Goal: Book appointment/travel/reservation

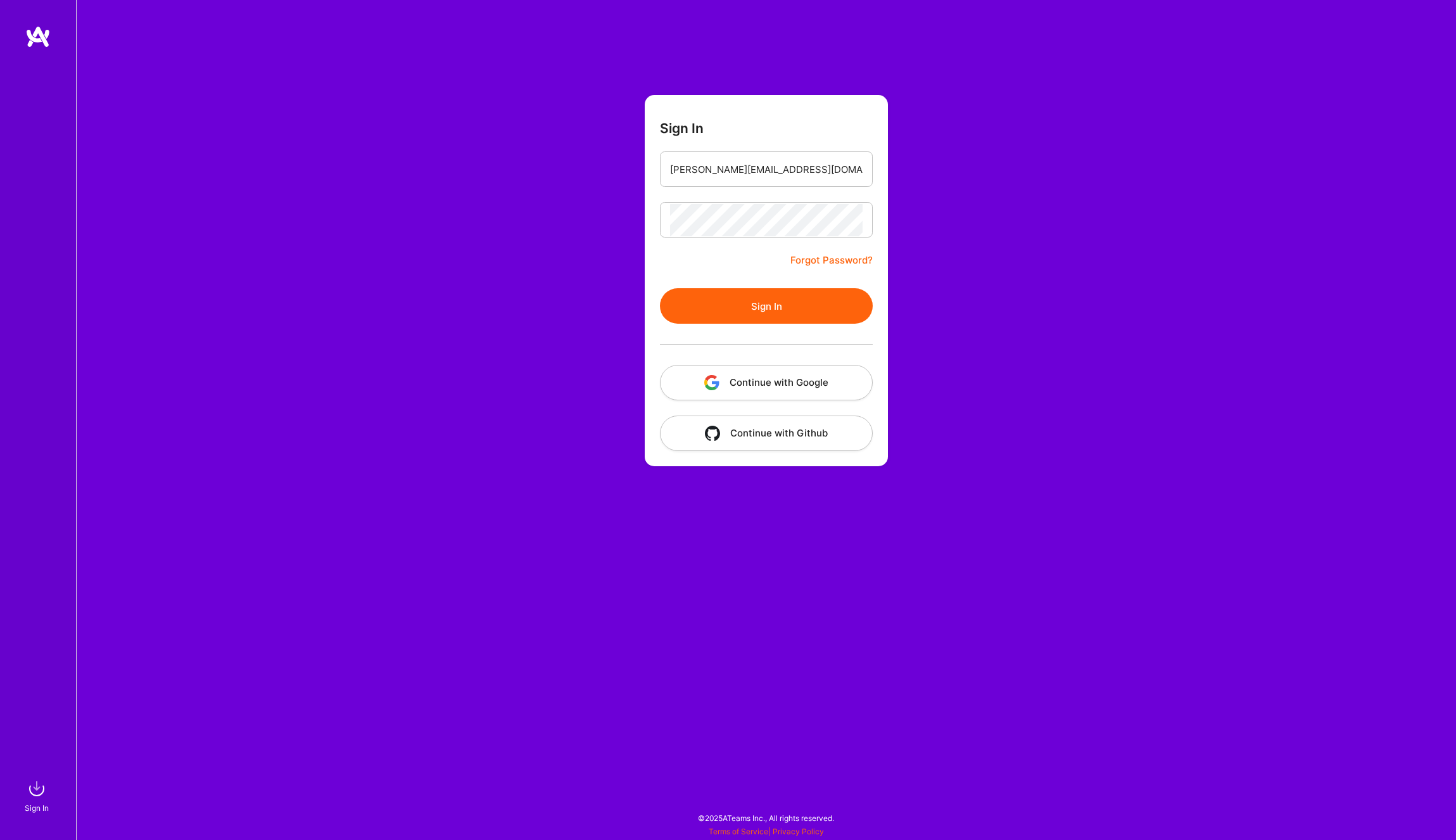
click at [779, 305] on button "Sign In" at bounding box center [766, 305] width 213 height 35
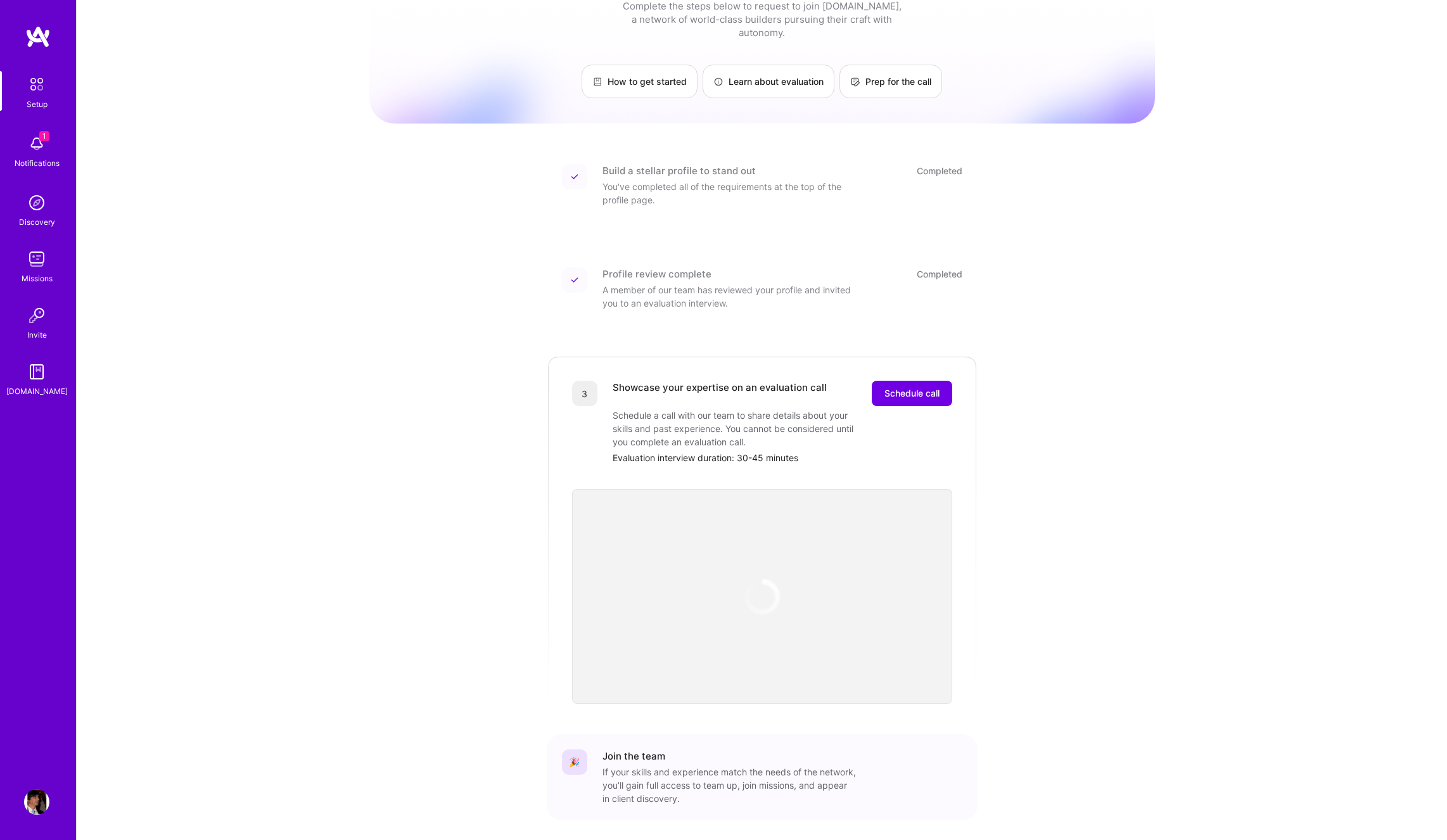
scroll to position [64, 0]
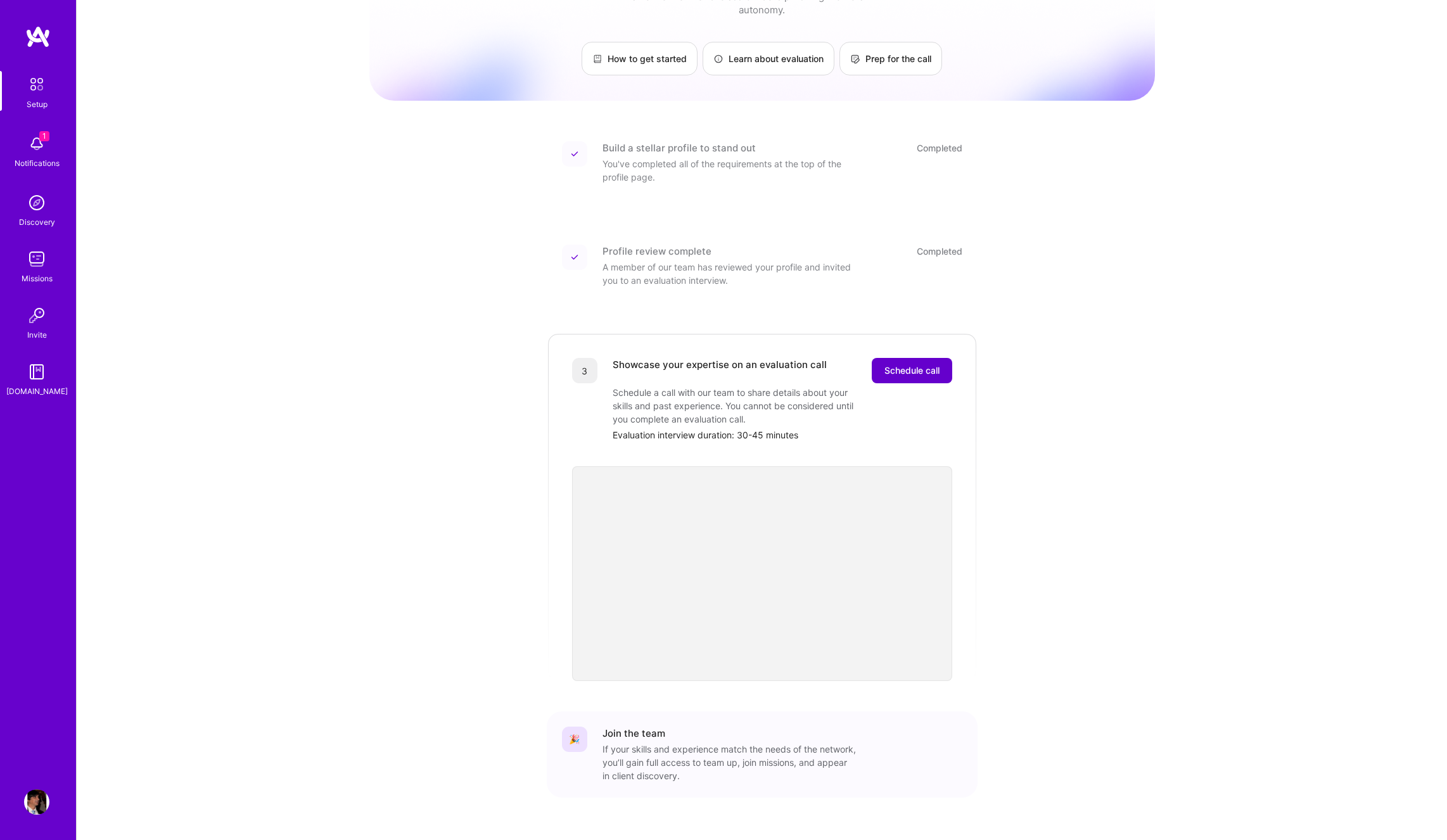
click at [923, 364] on span "Schedule call" at bounding box center [912, 371] width 55 height 13
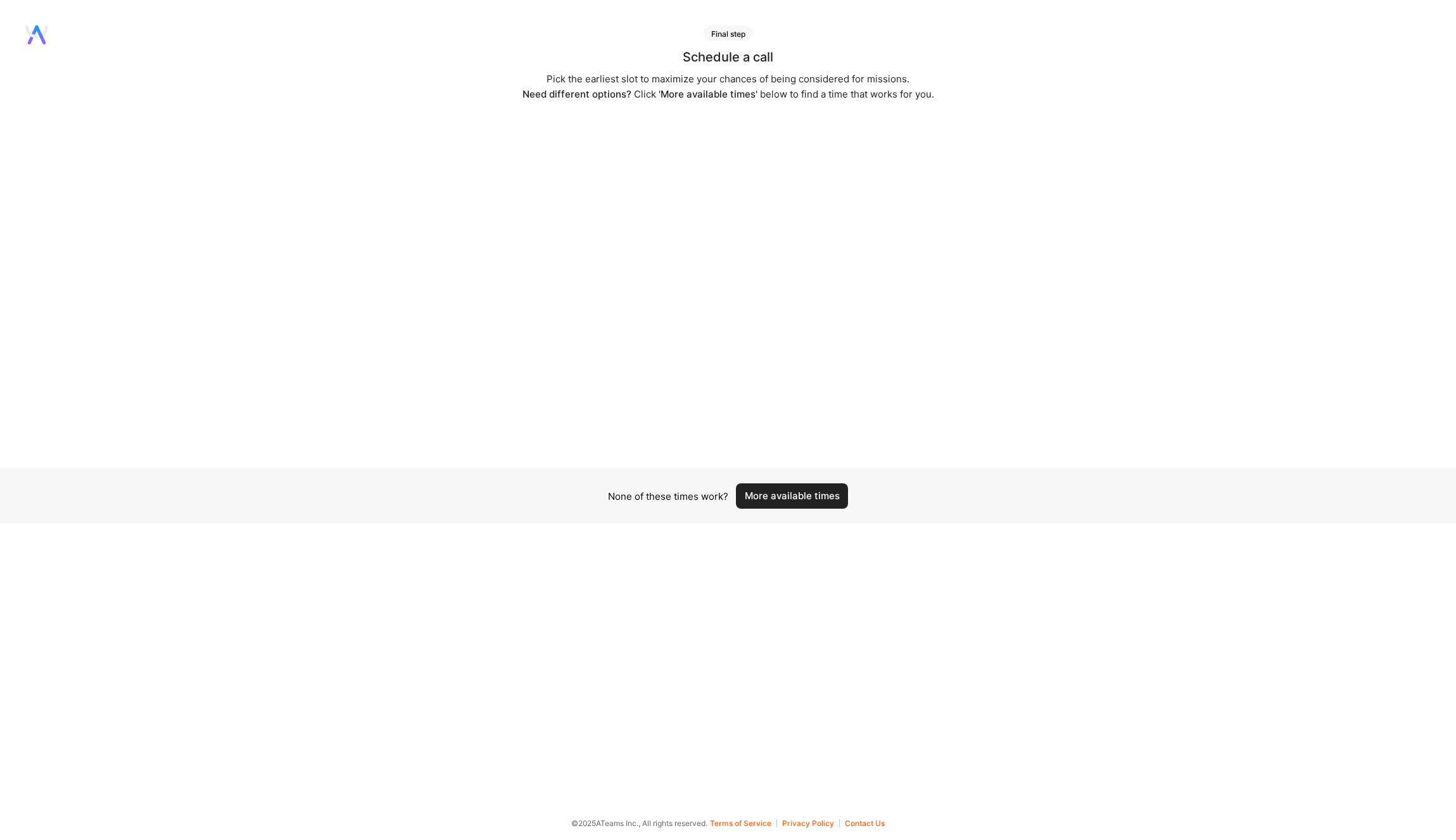
drag, startPoint x: 1011, startPoint y: 531, endPoint x: 1007, endPoint y: 522, distance: 9.8
click at [1009, 530] on div "Final step Schedule a call Pick the earliest slot to maximize your chances of b…" at bounding box center [728, 407] width 1456 height 765
click at [786, 495] on button "More available times" at bounding box center [792, 496] width 112 height 25
click at [805, 505] on button "More available times" at bounding box center [792, 503] width 112 height 25
click at [806, 502] on button "More available times" at bounding box center [792, 496] width 112 height 25
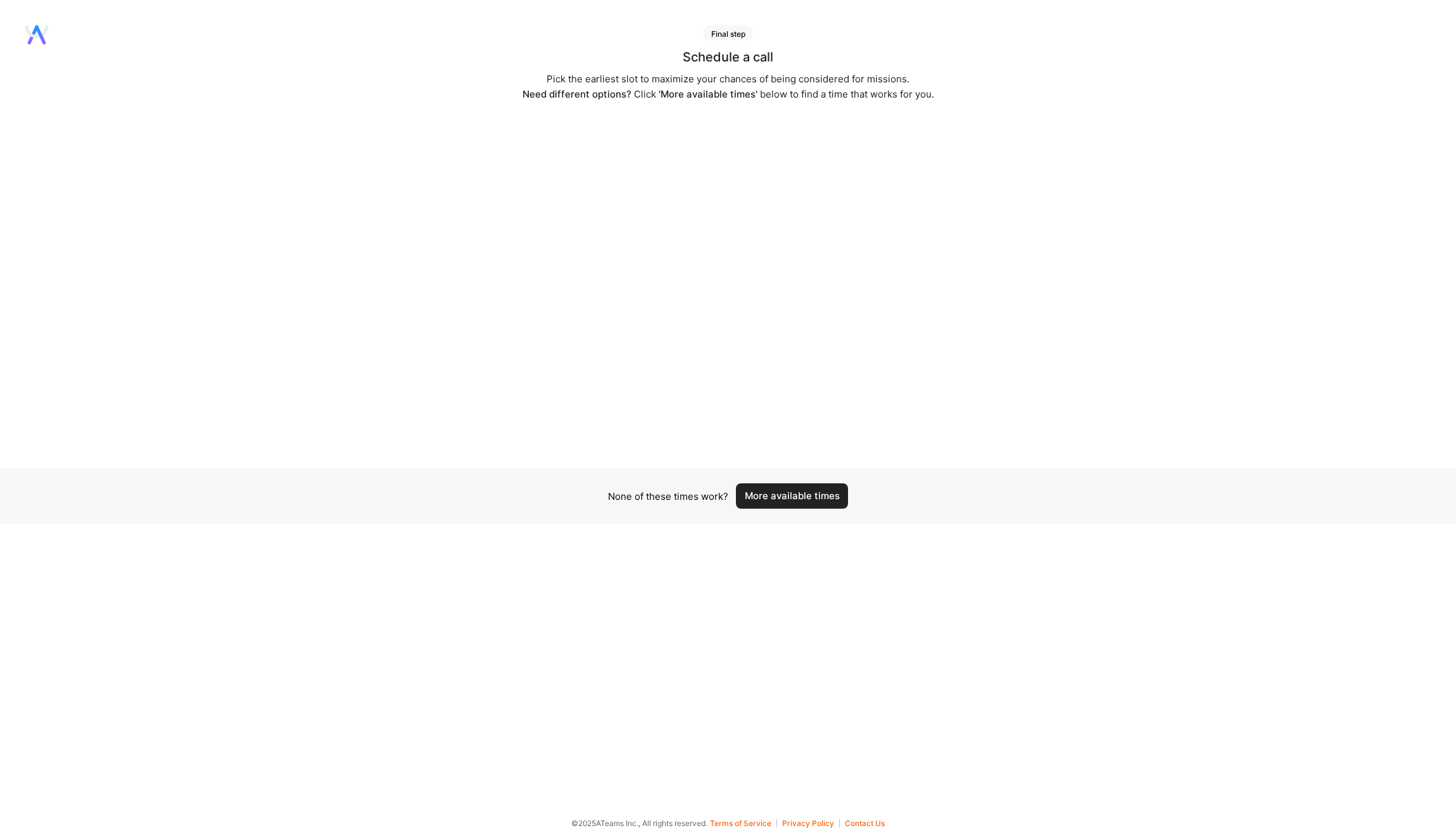
click at [807, 502] on button "More available times" at bounding box center [792, 496] width 112 height 25
click at [805, 497] on button "More available times" at bounding box center [792, 496] width 112 height 25
click at [805, 496] on button "More available times" at bounding box center [792, 496] width 112 height 25
click at [801, 495] on button "More available times" at bounding box center [792, 496] width 112 height 25
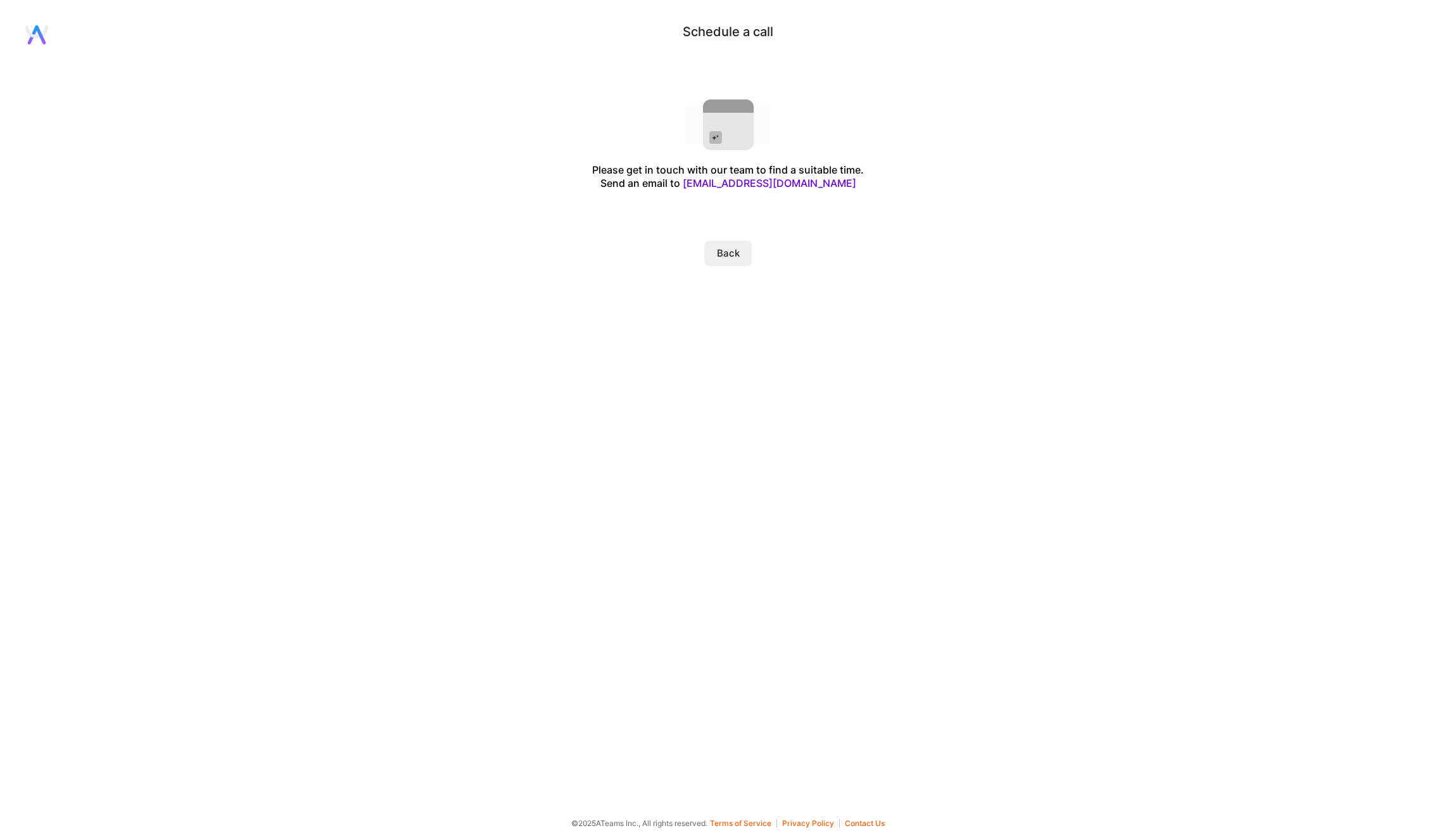
click at [732, 251] on button "Back" at bounding box center [728, 254] width 48 height 25
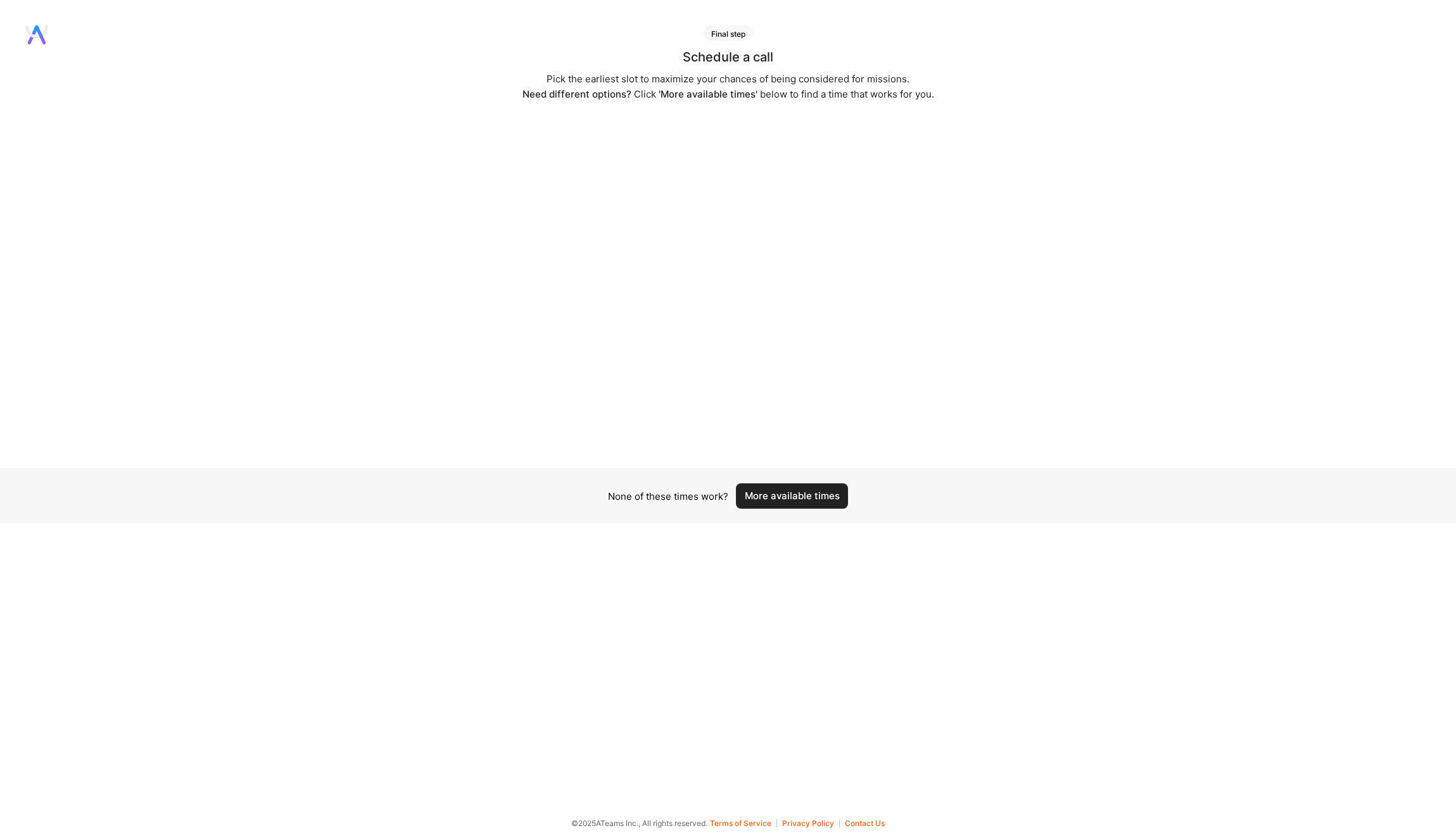
click at [809, 493] on button "More available times" at bounding box center [792, 496] width 112 height 25
click at [808, 504] on button "More available times" at bounding box center [792, 503] width 112 height 25
click at [808, 495] on button "More available times" at bounding box center [792, 496] width 112 height 25
click at [808, 494] on button "More available times" at bounding box center [792, 496] width 112 height 25
click at [798, 501] on button "More available times" at bounding box center [792, 496] width 112 height 25
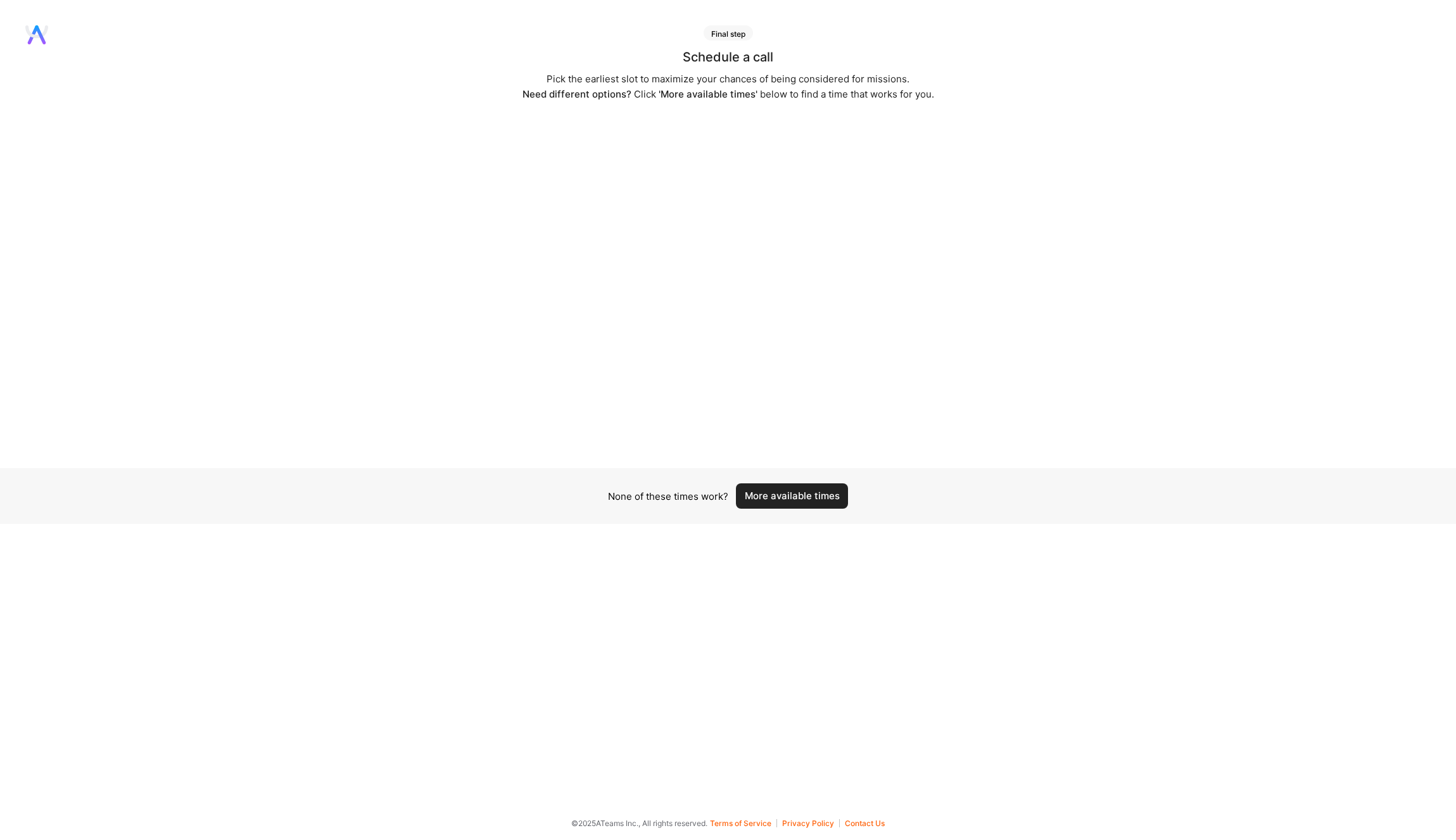
drag, startPoint x: 800, startPoint y: 499, endPoint x: 815, endPoint y: 479, distance: 25.0
click at [801, 497] on button "More available times" at bounding box center [792, 496] width 112 height 25
click at [794, 497] on button "More available times" at bounding box center [792, 496] width 112 height 25
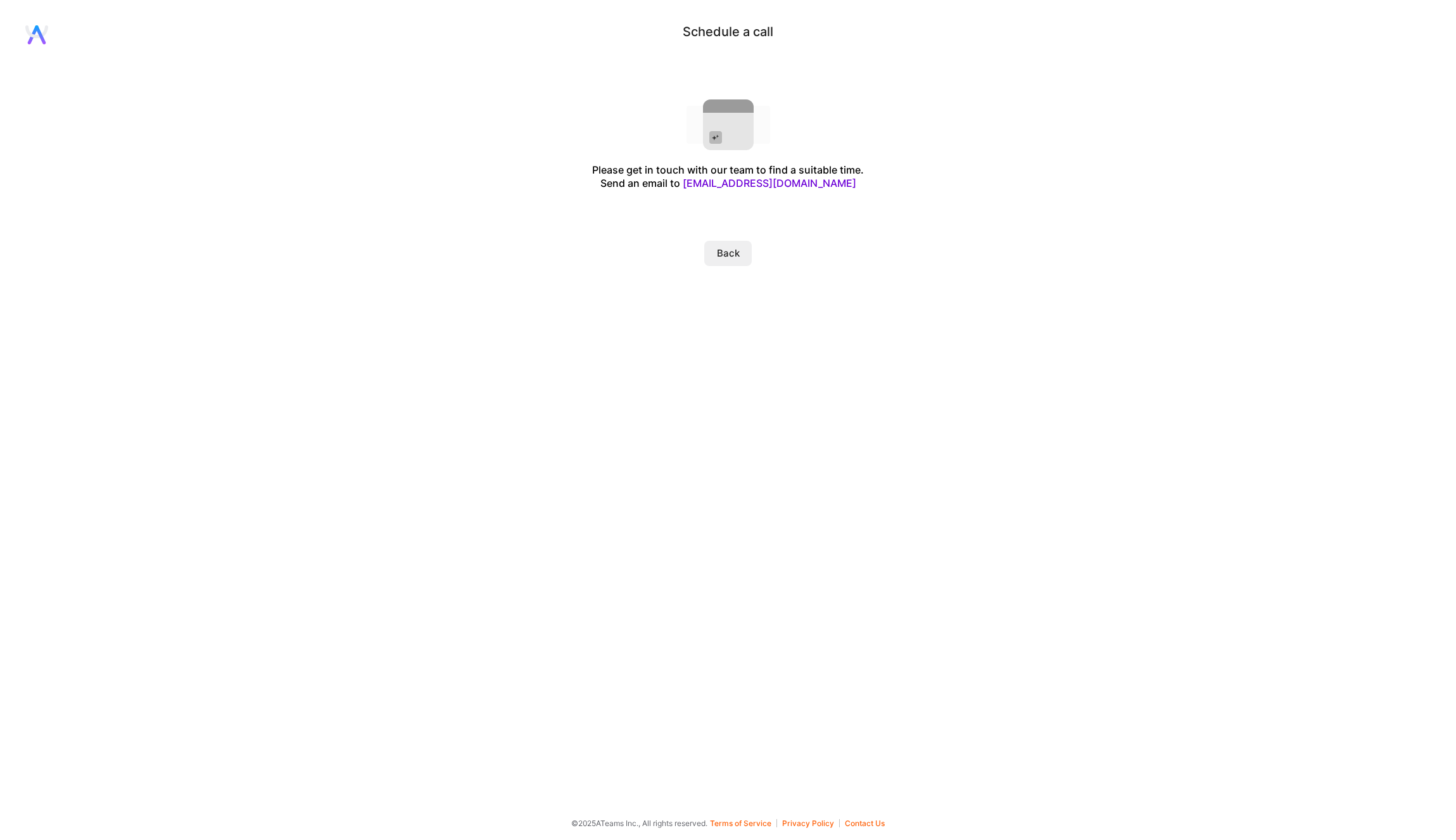
click at [728, 243] on button "Back" at bounding box center [728, 254] width 48 height 25
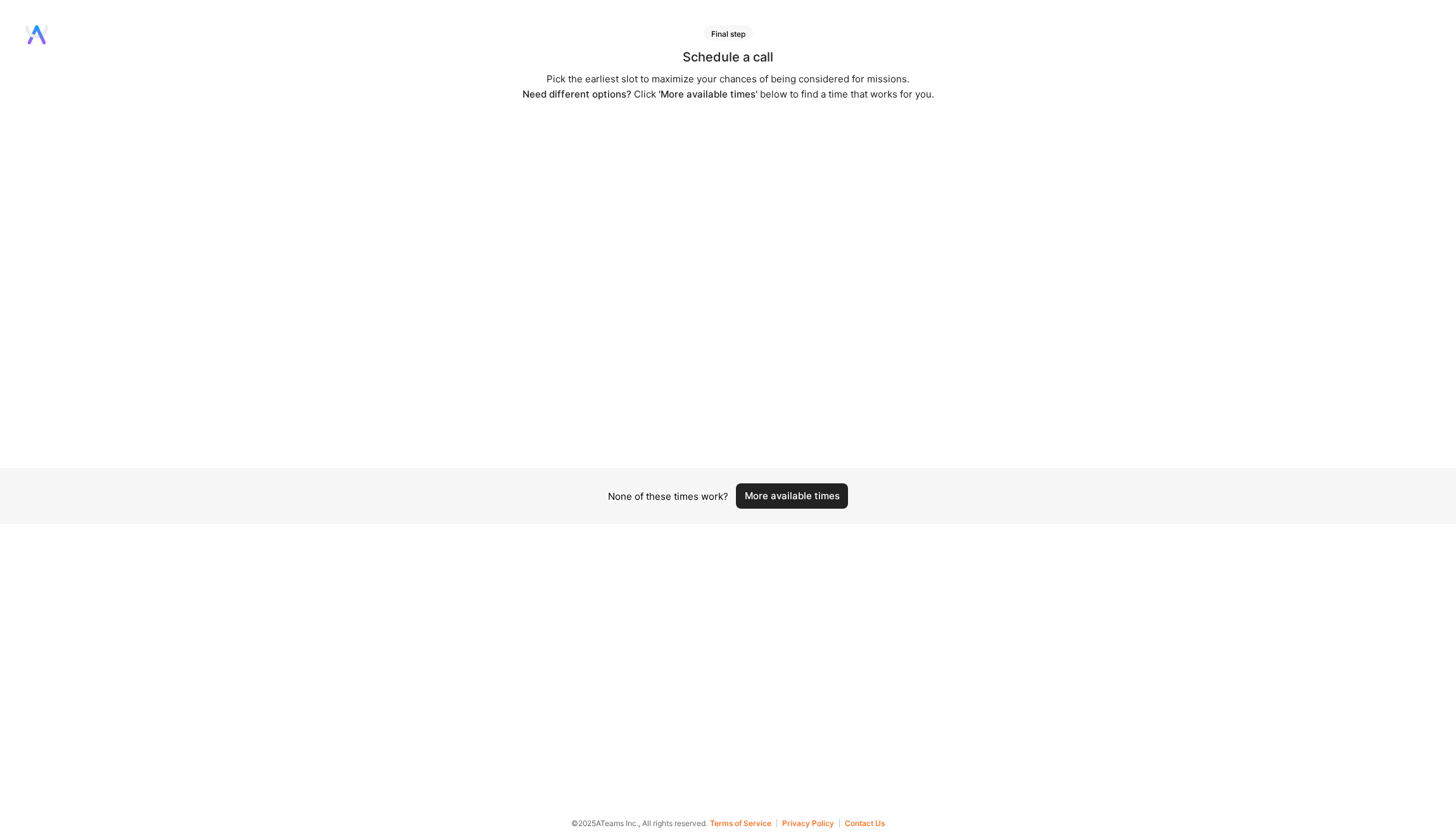
click at [783, 494] on button "More available times" at bounding box center [792, 496] width 112 height 25
click at [815, 503] on button "More available times" at bounding box center [792, 503] width 112 height 25
click at [787, 500] on button "More available times" at bounding box center [792, 496] width 112 height 25
click at [790, 499] on button "More available times" at bounding box center [792, 496] width 112 height 25
click at [785, 494] on button "More available times" at bounding box center [792, 496] width 112 height 25
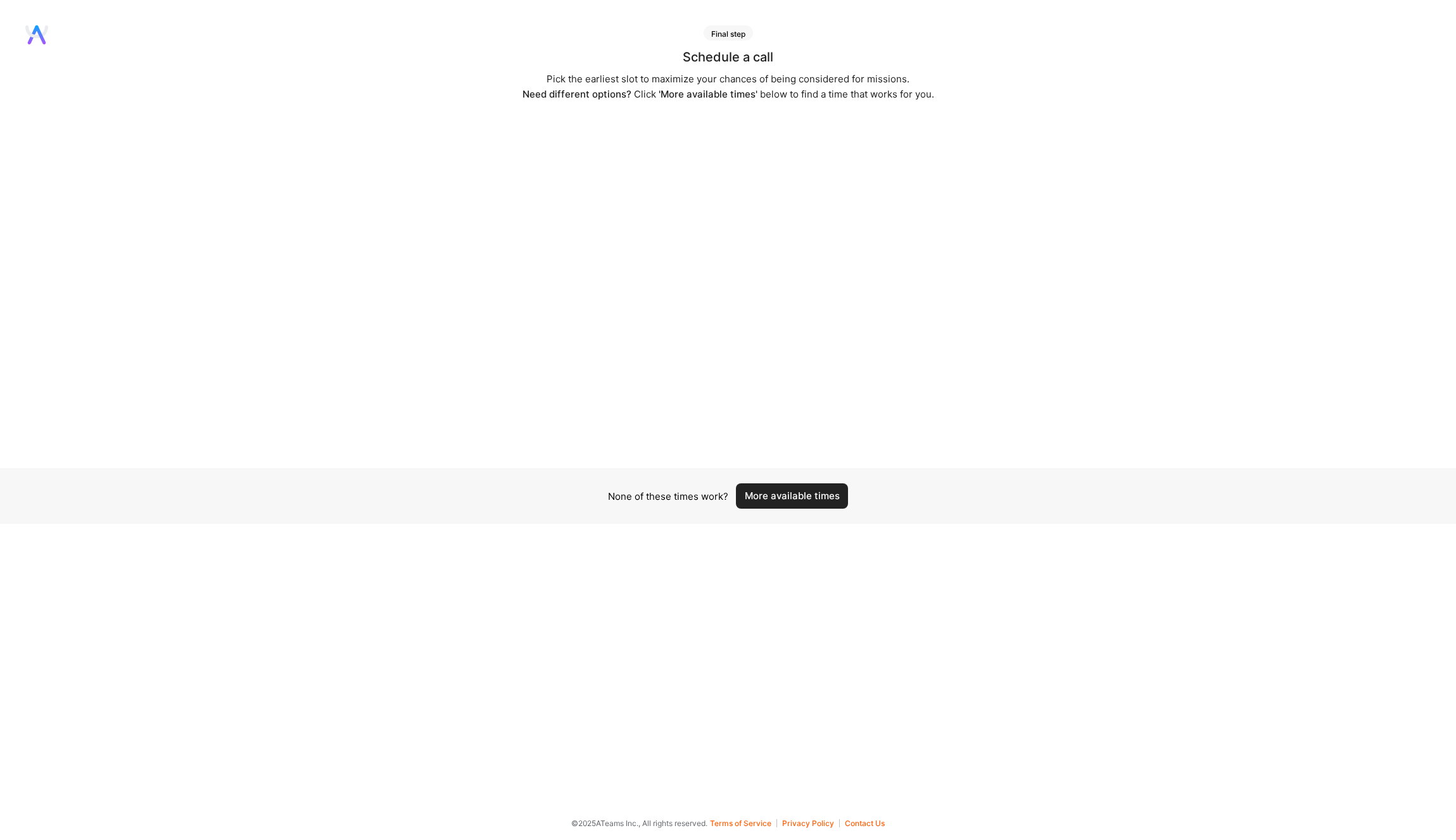
click at [784, 495] on button "More available times" at bounding box center [792, 496] width 112 height 25
